Goal: Transaction & Acquisition: Purchase product/service

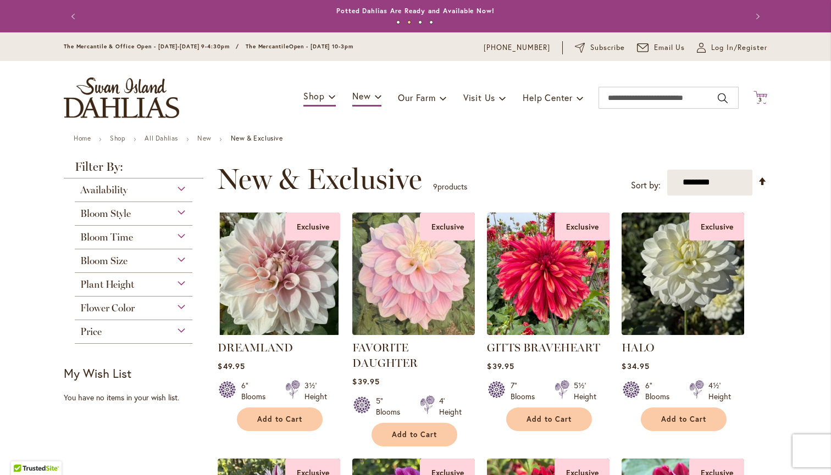
click at [759, 96] on span "3" at bounding box center [761, 99] width 4 height 7
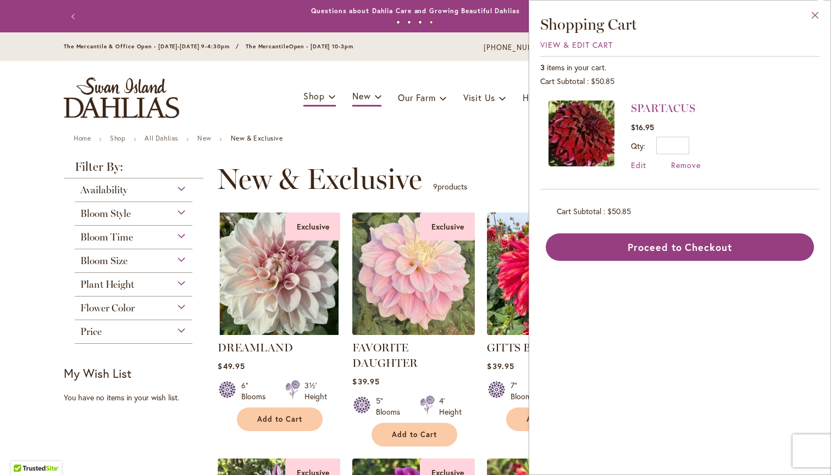
click at [815, 18] on button "Close" at bounding box center [815, 18] width 30 height 35
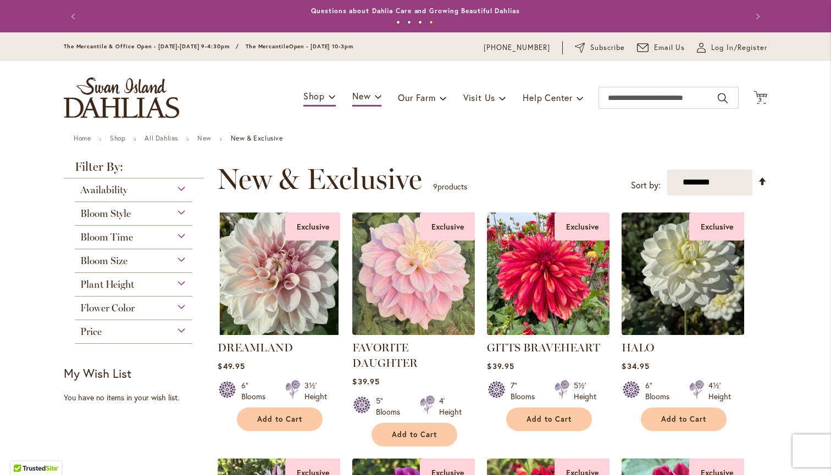
scroll to position [98, 0]
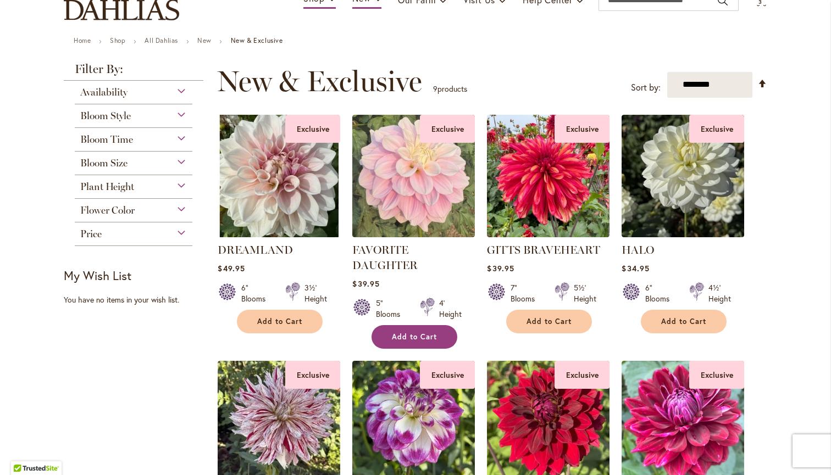
click at [422, 333] on span "Add to Cart" at bounding box center [414, 337] width 45 height 9
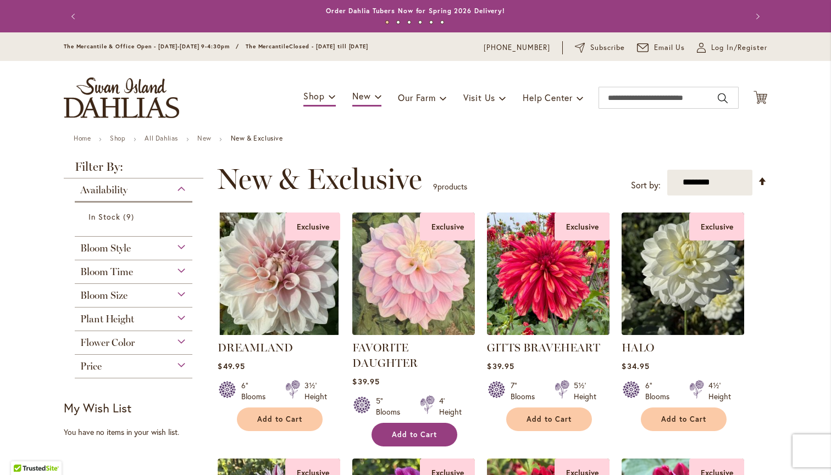
click at [406, 433] on span "Add to Cart" at bounding box center [414, 434] width 45 height 9
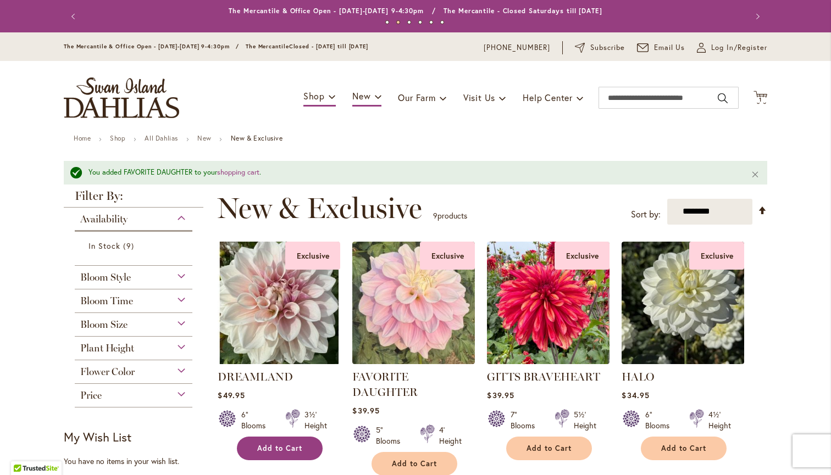
click at [285, 447] on span "Add to Cart" at bounding box center [279, 448] width 45 height 9
click at [760, 97] on span "2" at bounding box center [761, 99] width 4 height 7
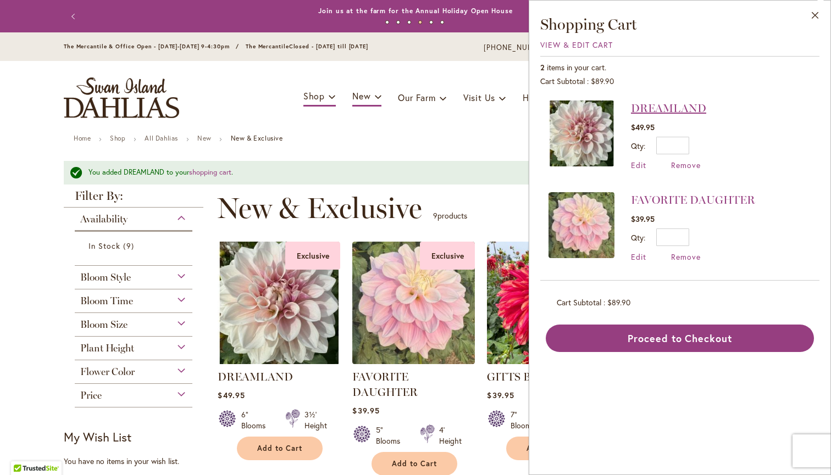
click at [653, 111] on link "DREAMLAND" at bounding box center [668, 108] width 75 height 13
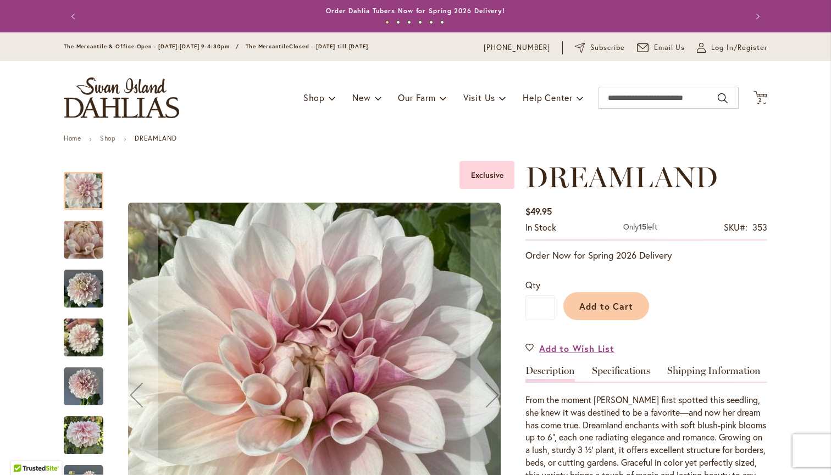
scroll to position [78, 0]
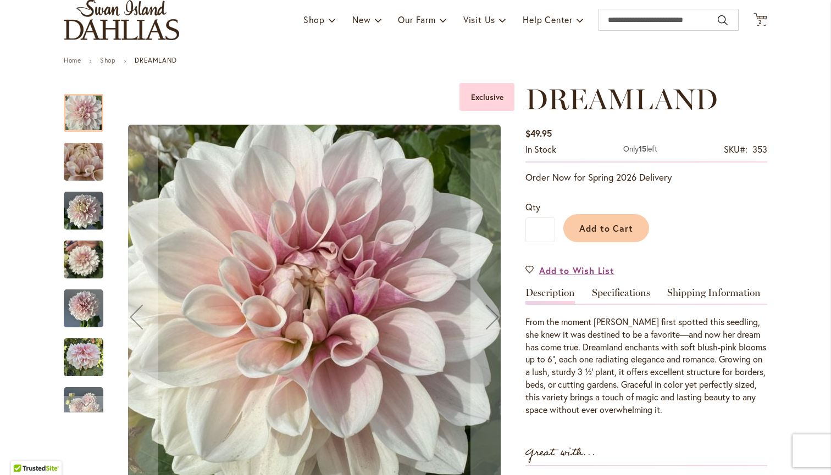
click at [79, 171] on img "DREAMLAND" at bounding box center [83, 161] width 79 height 59
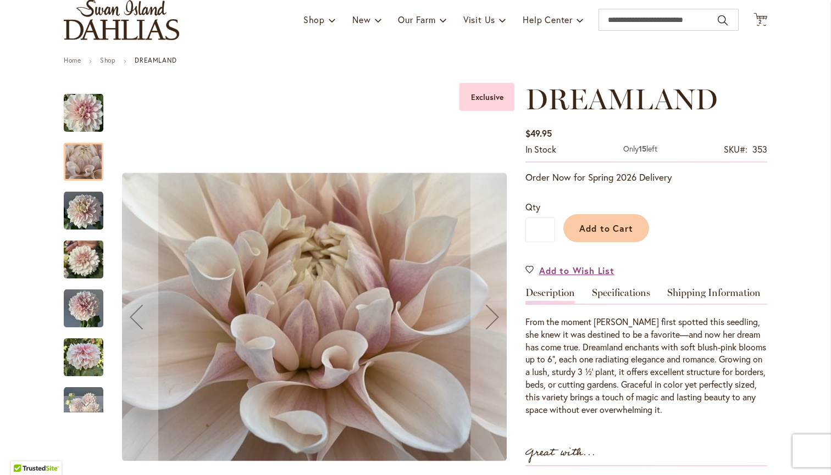
click at [81, 205] on img "DREAMLAND" at bounding box center [84, 211] width 40 height 40
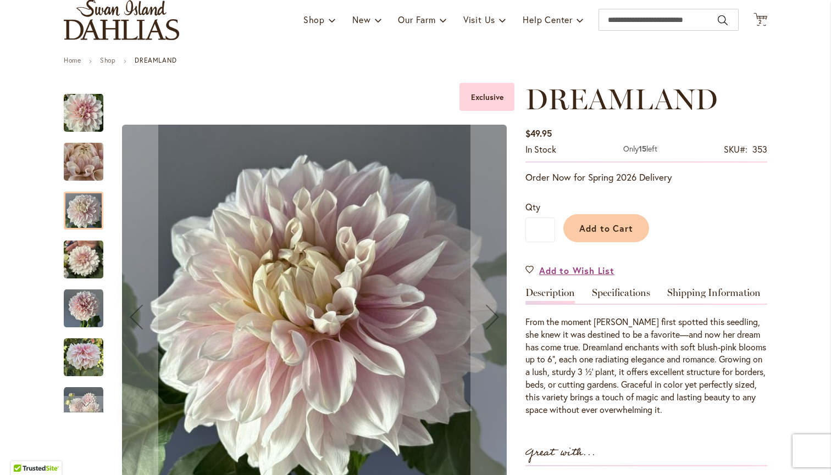
click at [84, 250] on img "DREAMLAND" at bounding box center [84, 260] width 40 height 53
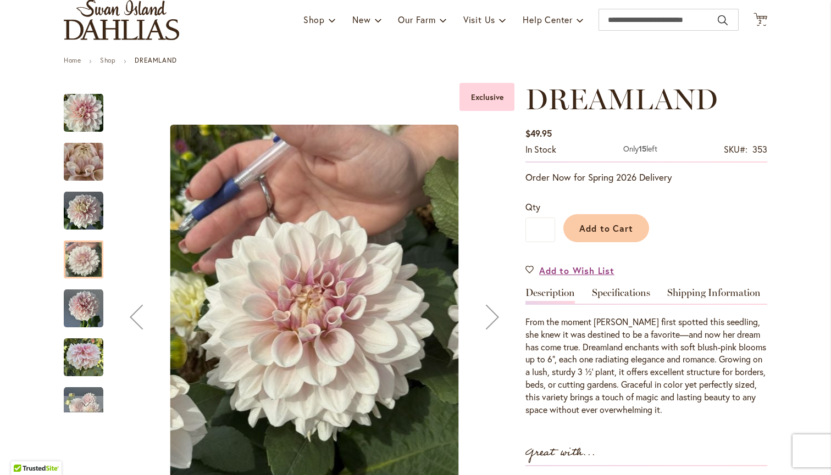
click at [84, 313] on img "DREAMLAND" at bounding box center [84, 309] width 40 height 40
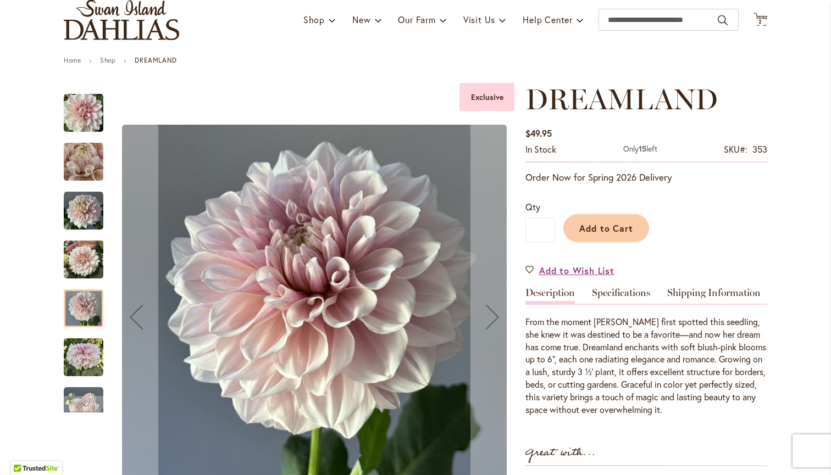
click at [85, 360] on img "DREAMLAND" at bounding box center [84, 358] width 40 height 40
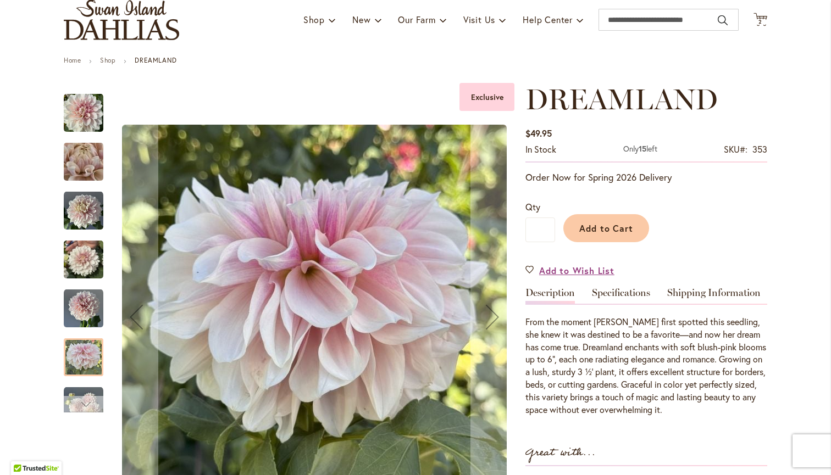
click at [88, 404] on div "Next" at bounding box center [83, 404] width 16 height 16
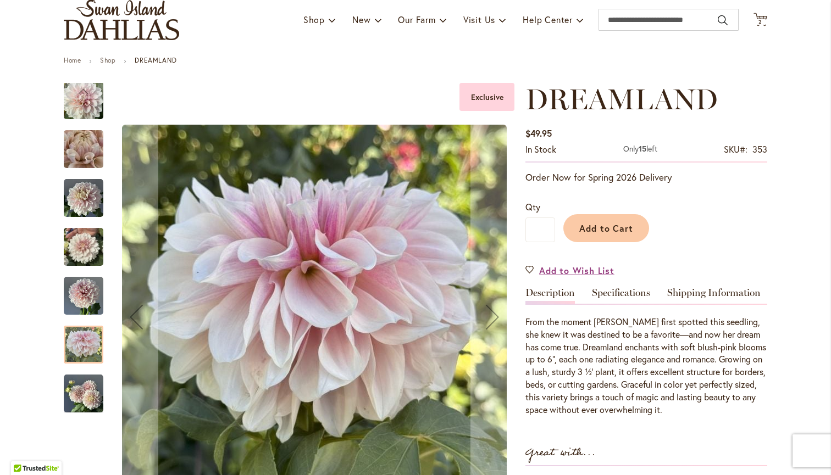
click at [90, 381] on img "DREAMLAND" at bounding box center [84, 394] width 40 height 40
